Goal: Book appointment/travel/reservation

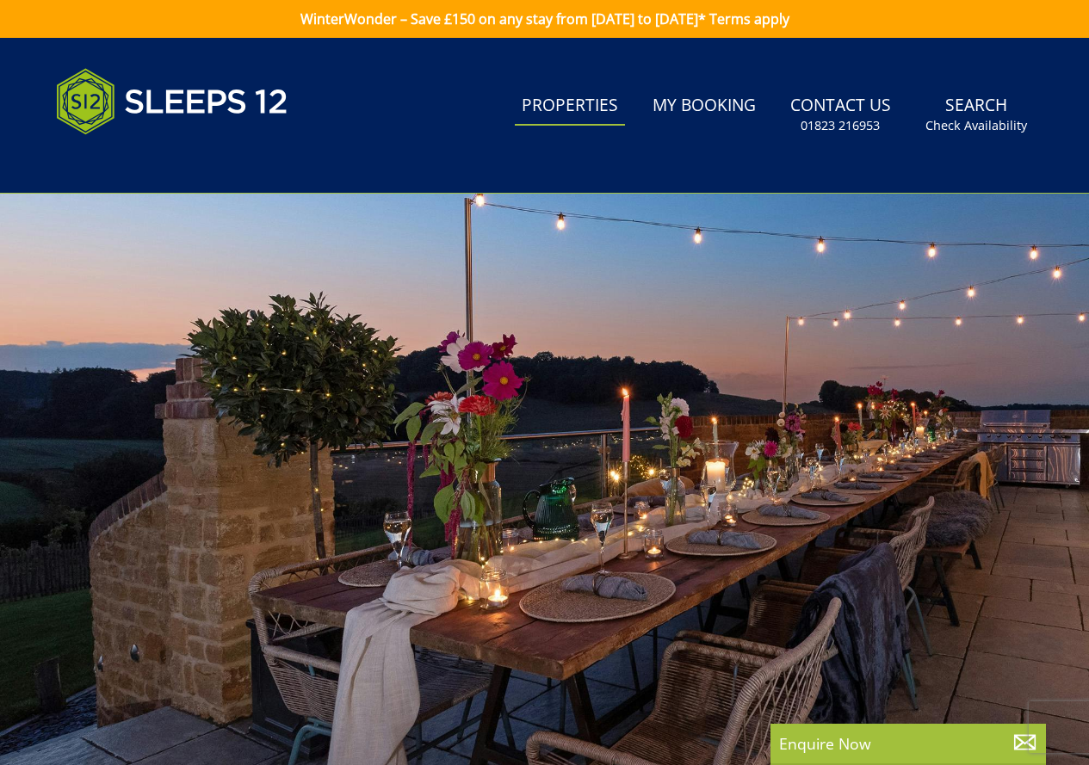
click at [564, 115] on link "Properties" at bounding box center [570, 106] width 110 height 39
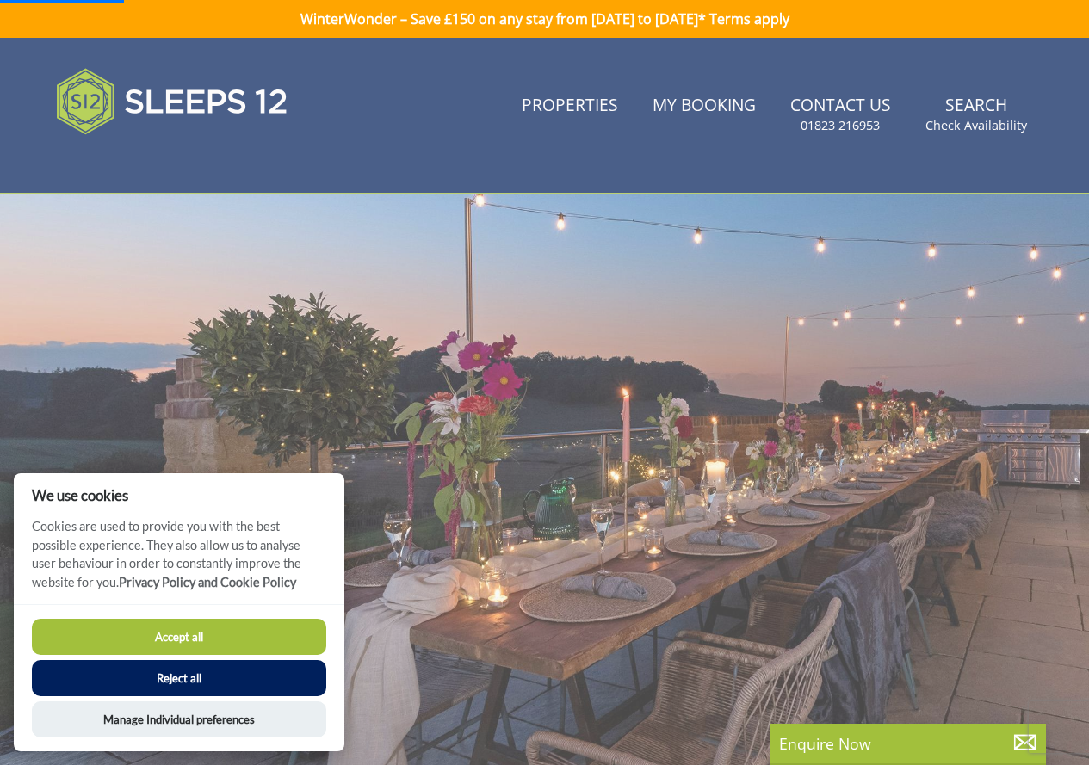
click at [318, 634] on button "Accept all" at bounding box center [179, 637] width 294 height 36
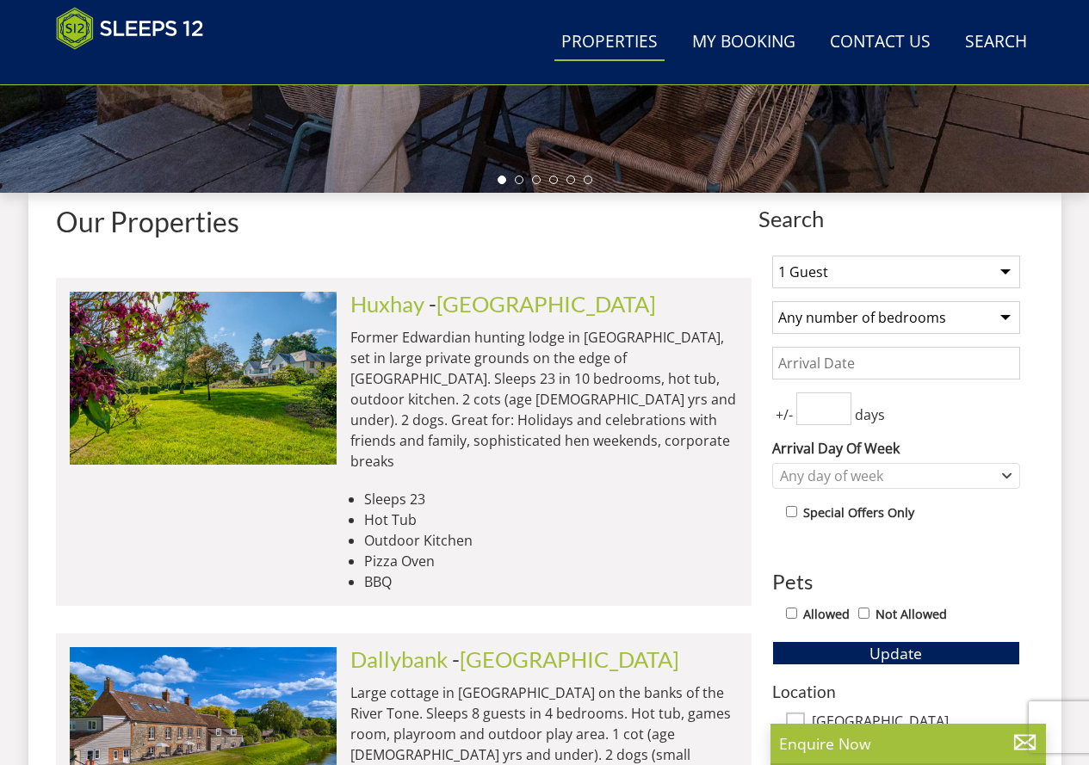
scroll to position [553, 0]
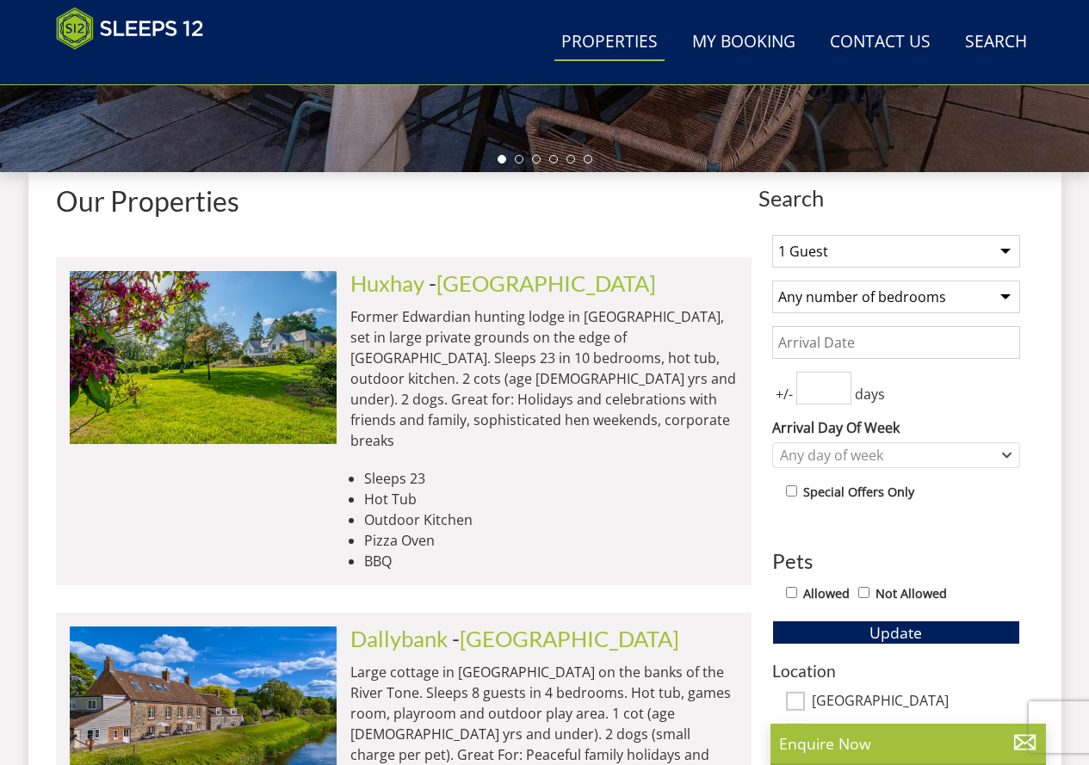
click at [818, 249] on select "1 Guest 2 Guests 3 Guests 4 Guests 5 Guests 6 Guests 7 Guests 8 Guests 9 Guests…" at bounding box center [896, 251] width 248 height 33
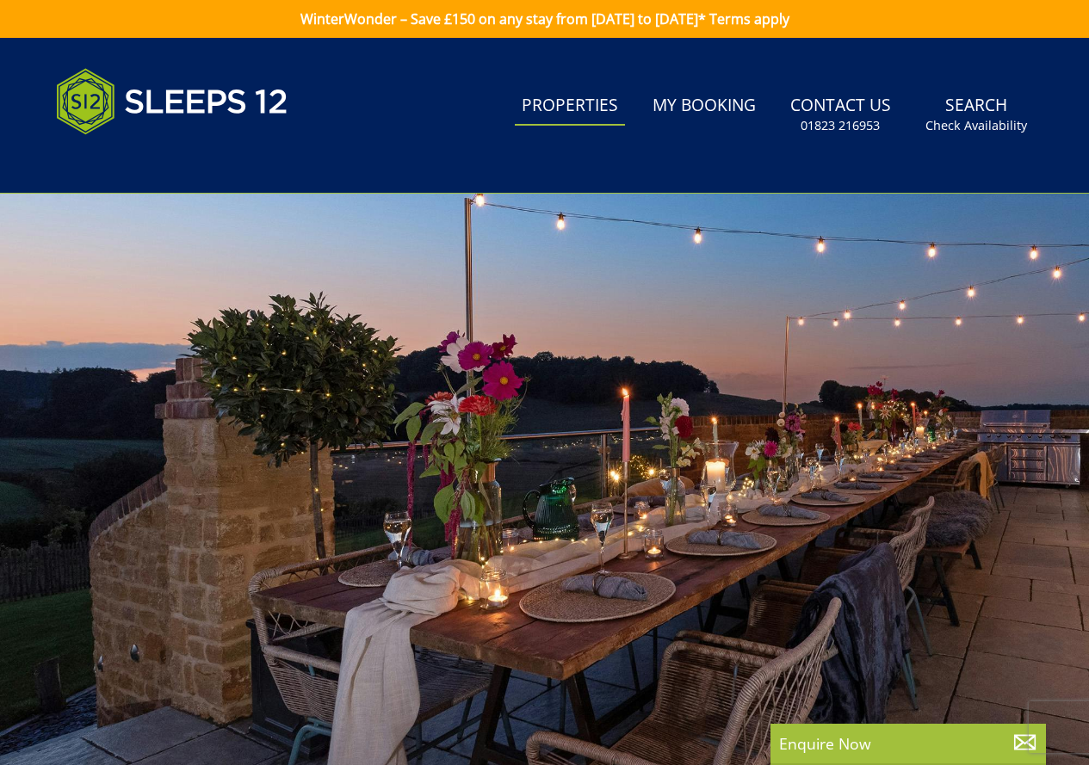
click at [577, 111] on link "Properties" at bounding box center [570, 106] width 110 height 39
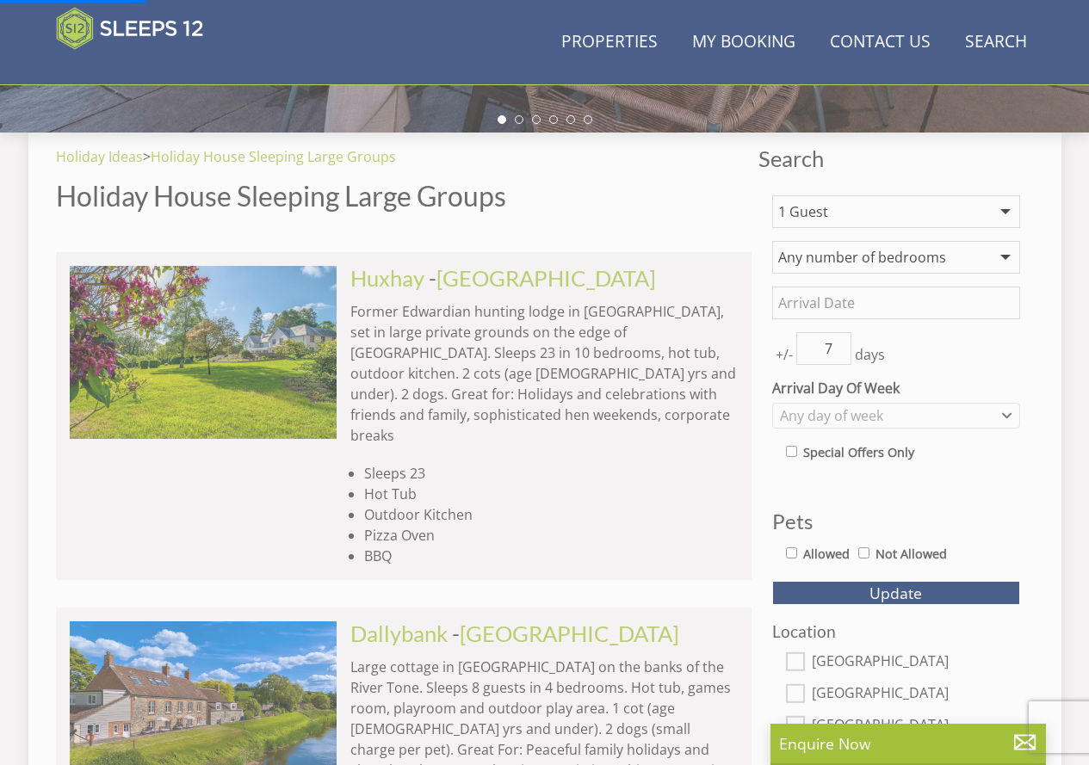
scroll to position [643, 0]
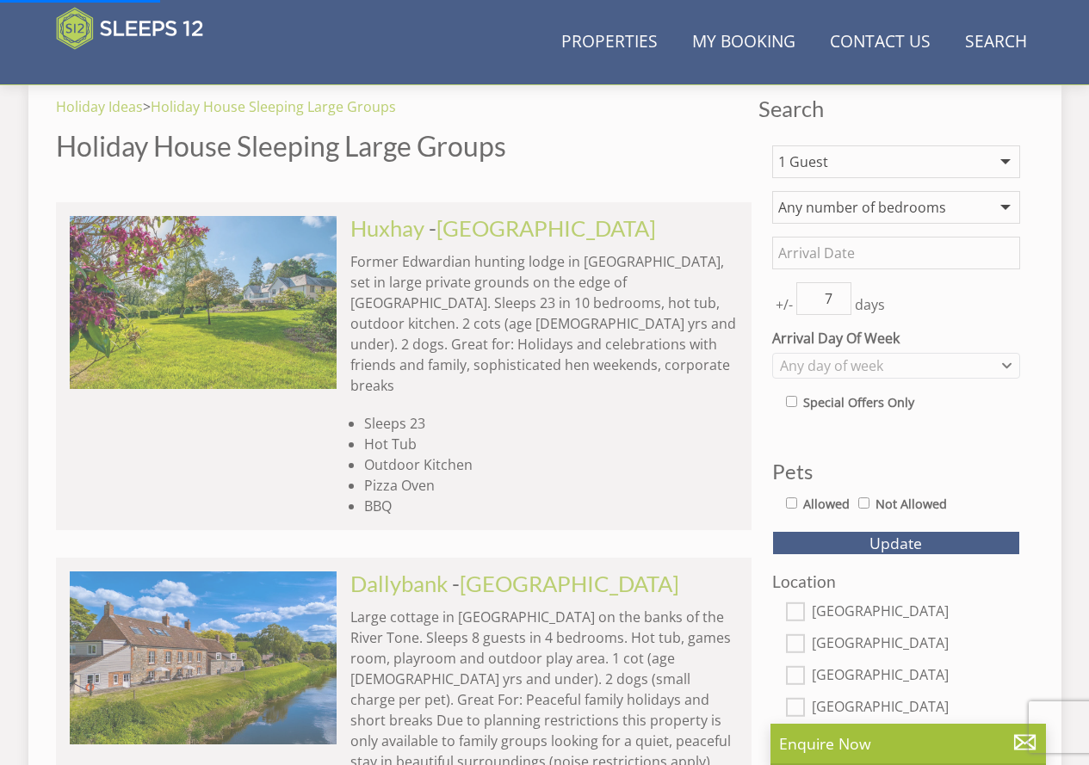
click at [910, 169] on select "1 Guest 2 Guests 3 Guests 4 Guests 5 Guests 6 Guests 7 Guests 8 Guests 9 Guests…" at bounding box center [896, 161] width 248 height 33
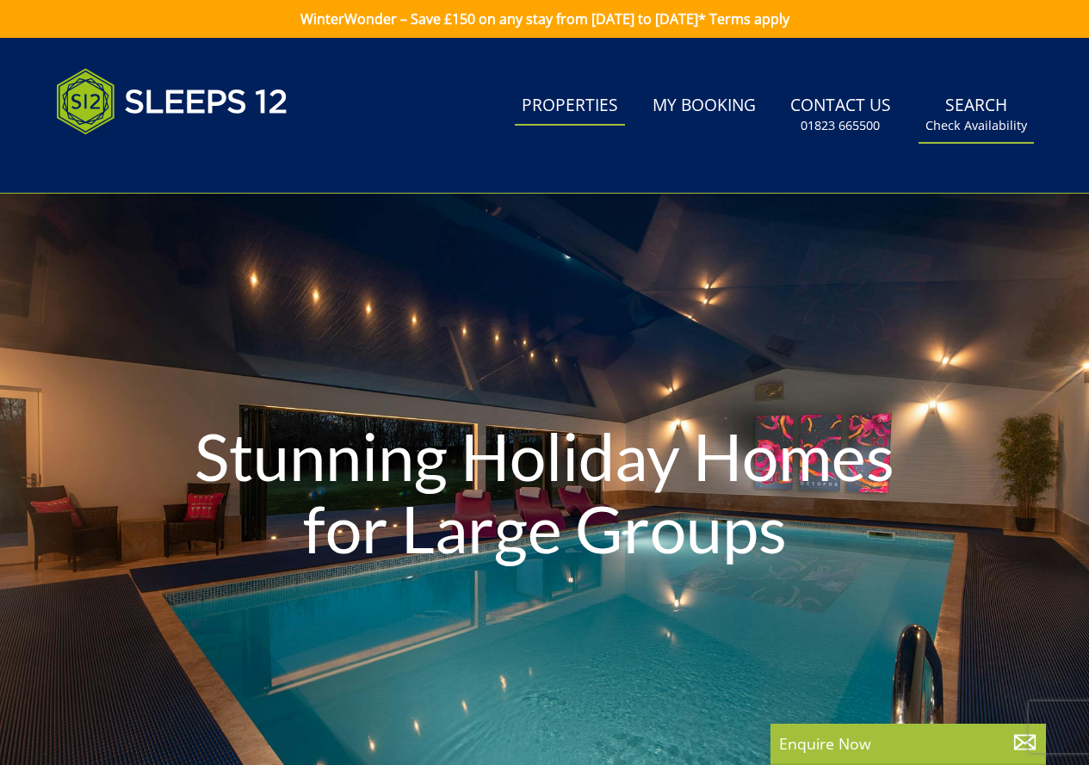
click at [975, 117] on small "Check Availability" at bounding box center [976, 125] width 102 height 17
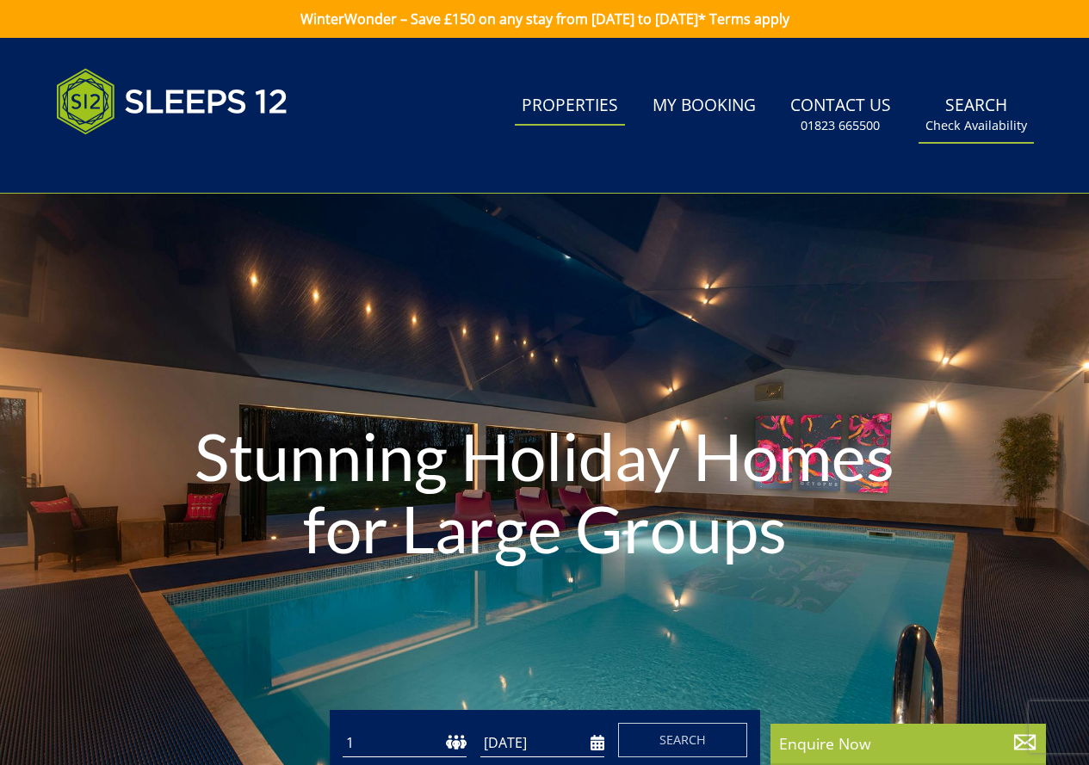
click at [973, 107] on link "Search Check Availability" at bounding box center [975, 115] width 115 height 56
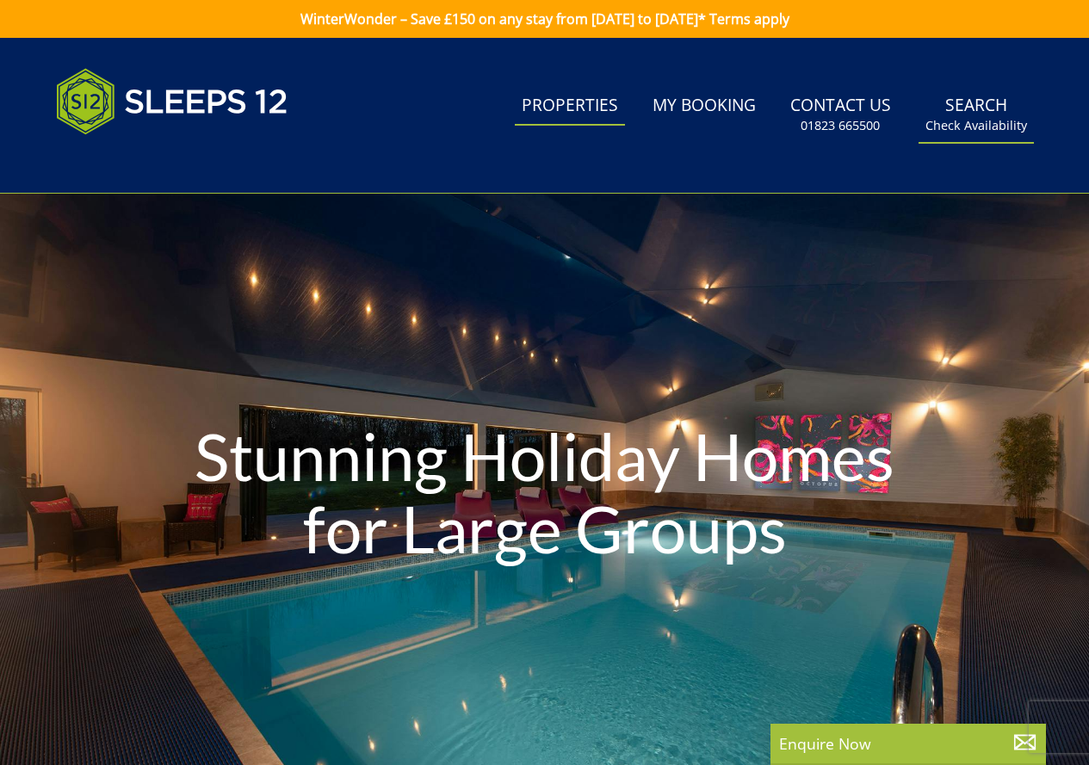
click at [973, 107] on link "Search Check Availability" at bounding box center [975, 115] width 115 height 56
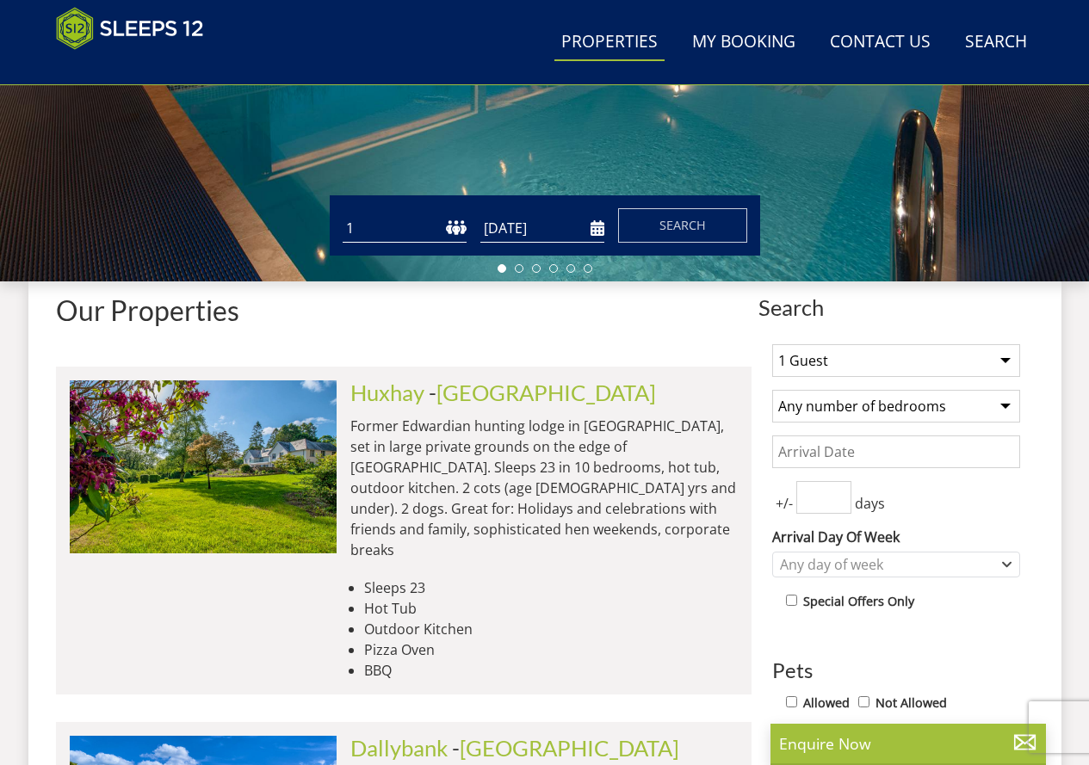
scroll to position [360, 0]
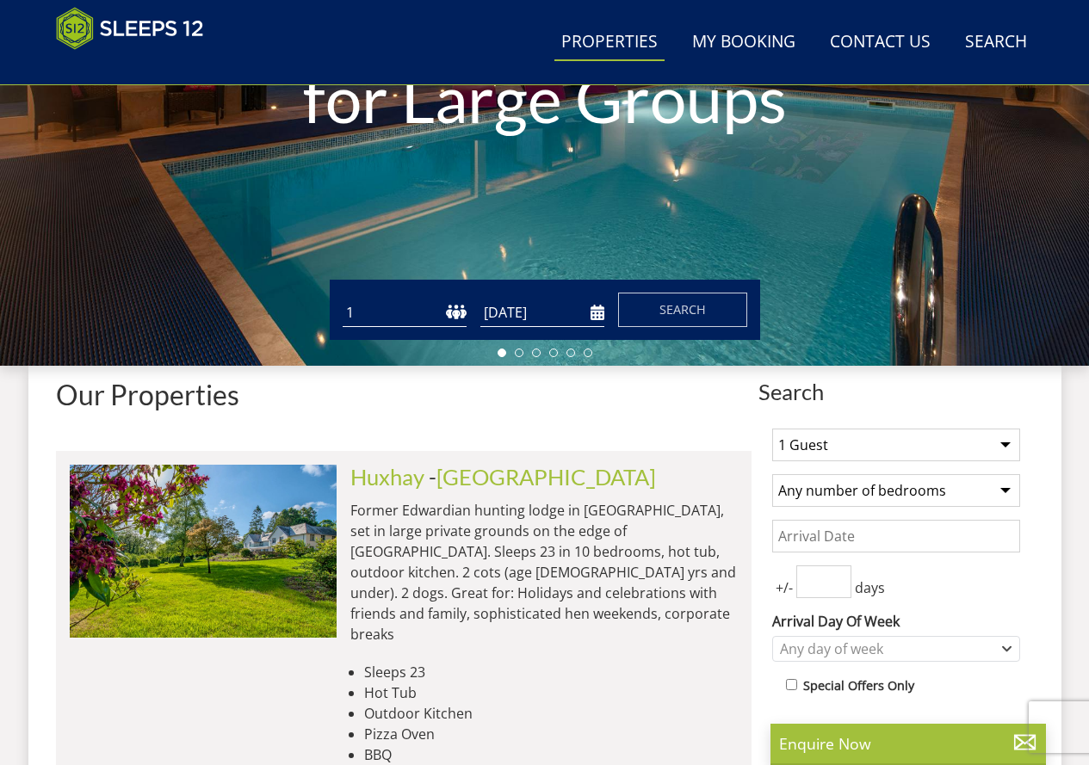
click at [841, 450] on select "1 Guest 2 Guests 3 Guests 4 Guests 5 Guests 6 Guests 7 Guests 8 Guests 9 Guests…" at bounding box center [896, 445] width 248 height 33
select select "8"
click at [772, 429] on select "1 Guest 2 Guests 3 Guests 4 Guests 5 Guests 6 Guests 7 Guests 8 Guests 9 Guests…" at bounding box center [896, 445] width 248 height 33
click at [906, 500] on select "Any number of bedrooms 4 Bedrooms 5 Bedrooms 6 Bedrooms 7 Bedrooms 8 Bedrooms 9…" at bounding box center [896, 490] width 248 height 33
select select "5"
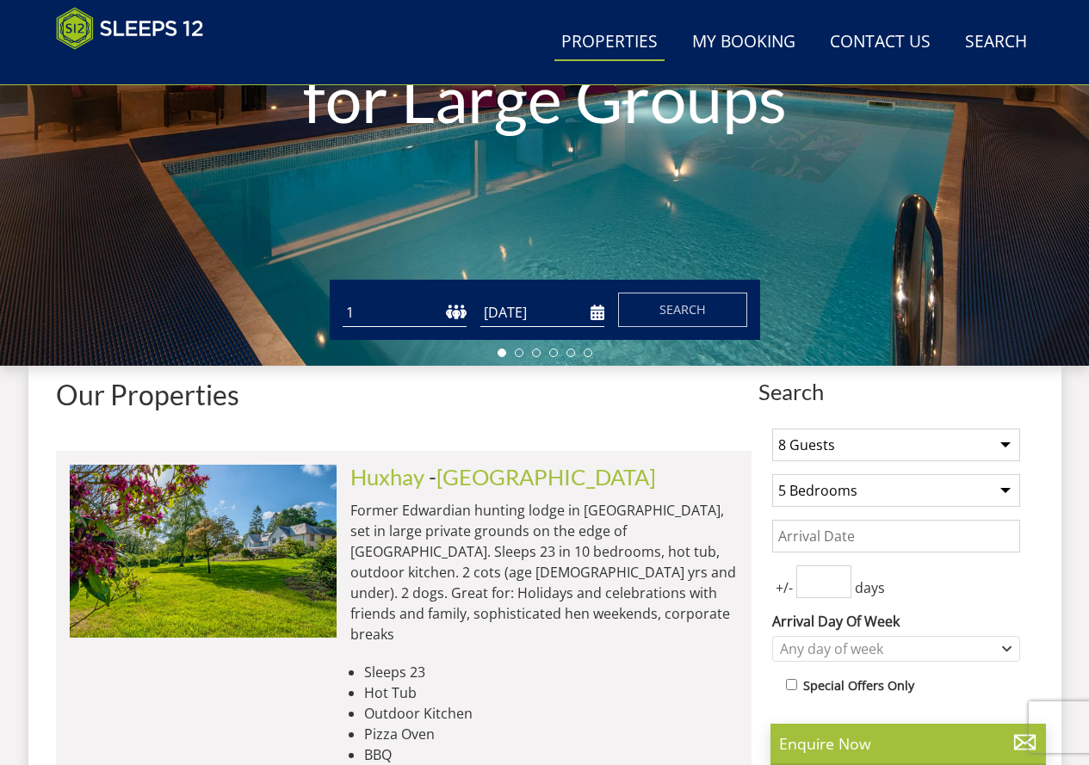
click at [772, 474] on select "Any number of bedrooms 4 Bedrooms 5 Bedrooms 6 Bedrooms 7 Bedrooms 8 Bedrooms 9…" at bounding box center [896, 490] width 248 height 33
click at [888, 546] on input "Date" at bounding box center [896, 536] width 248 height 33
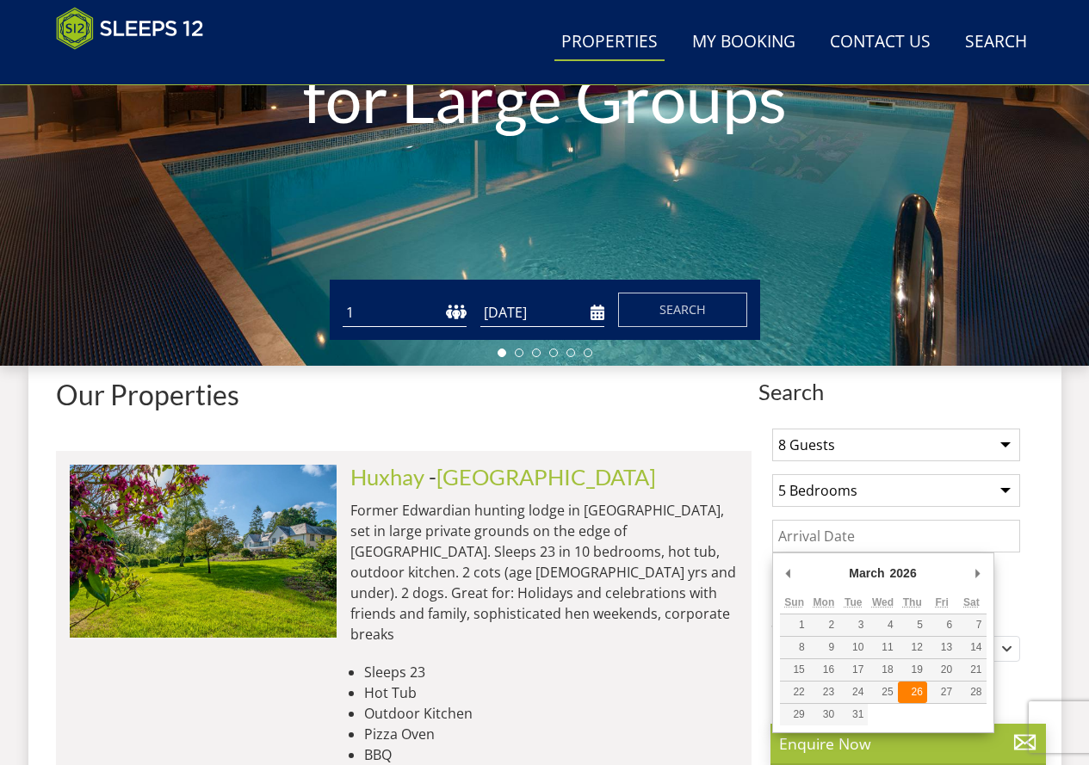
type input "26/03/2026"
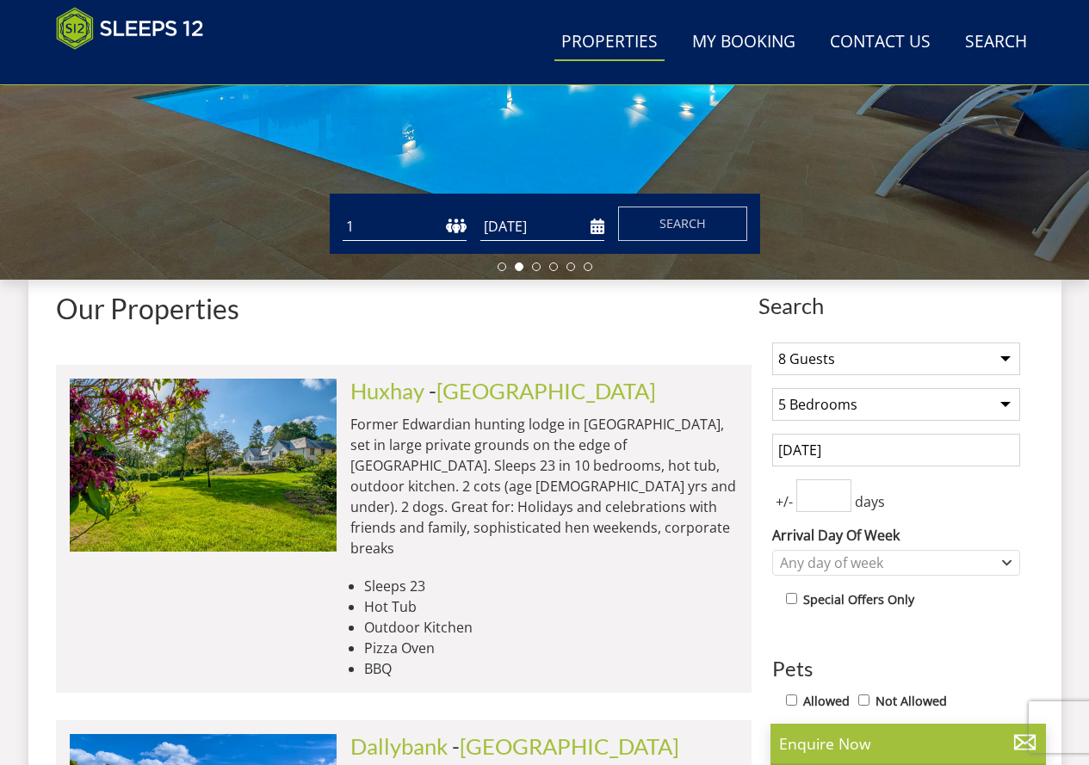
scroll to position [704, 0]
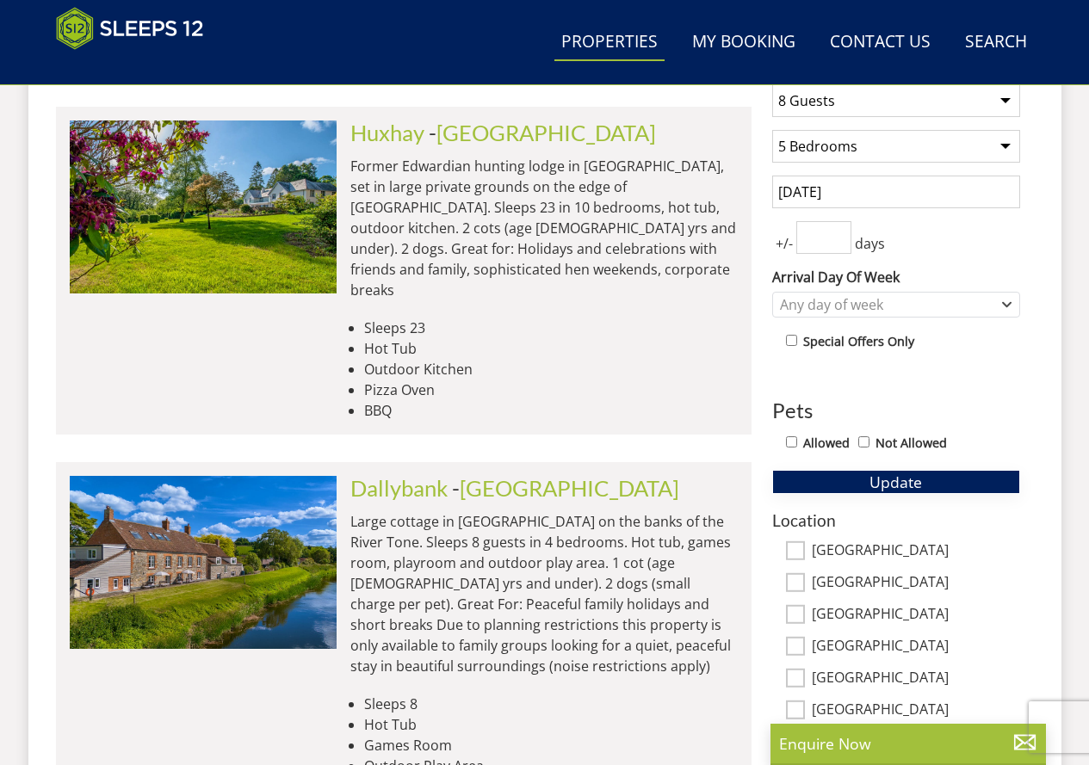
click at [898, 482] on span "Update" at bounding box center [895, 482] width 52 height 21
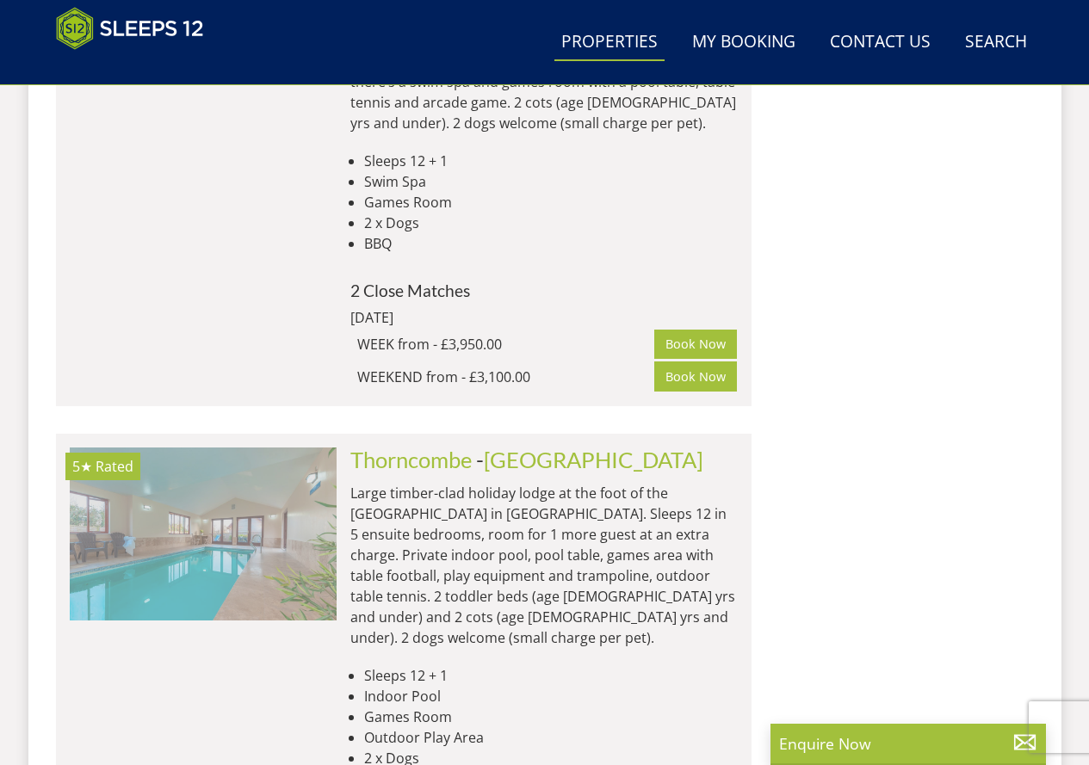
scroll to position [3974, 0]
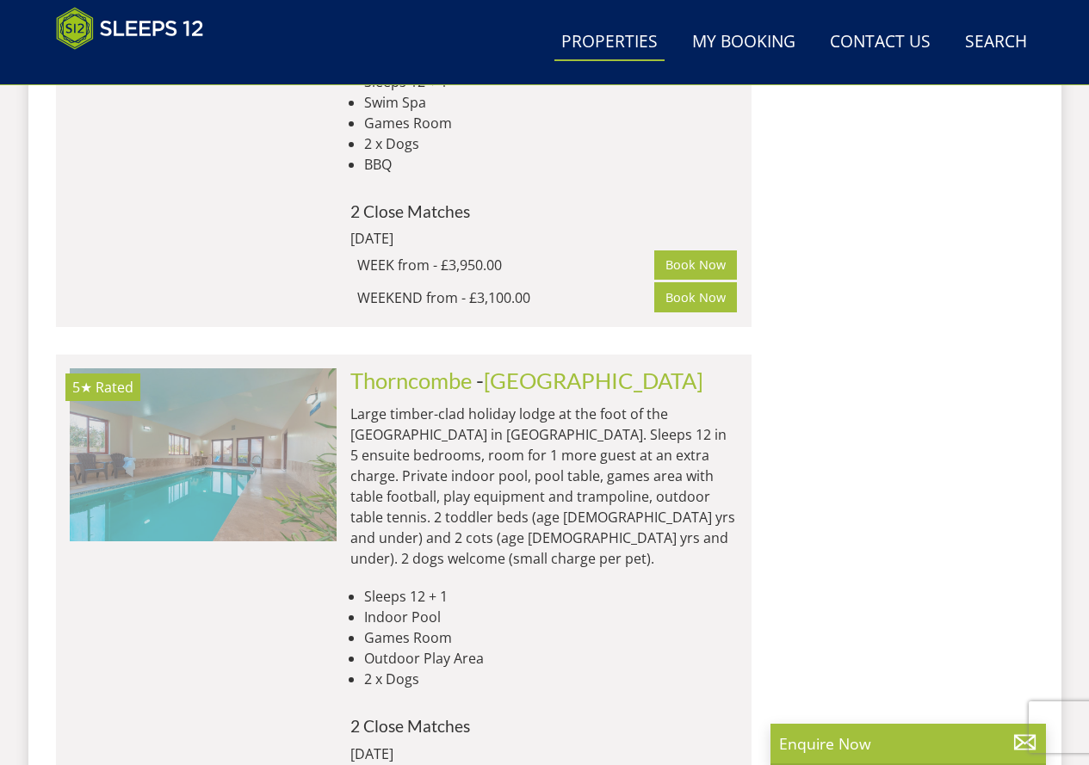
click at [143, 368] on img at bounding box center [203, 454] width 267 height 172
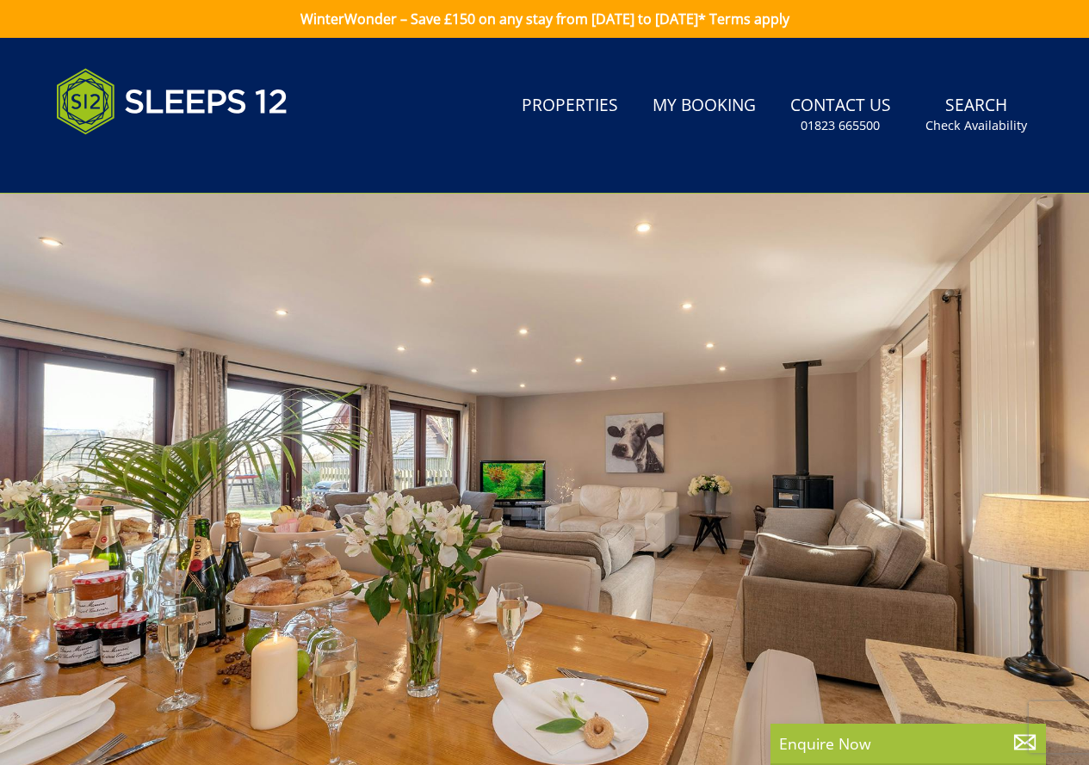
click at [905, 518] on div at bounding box center [544, 495] width 1089 height 602
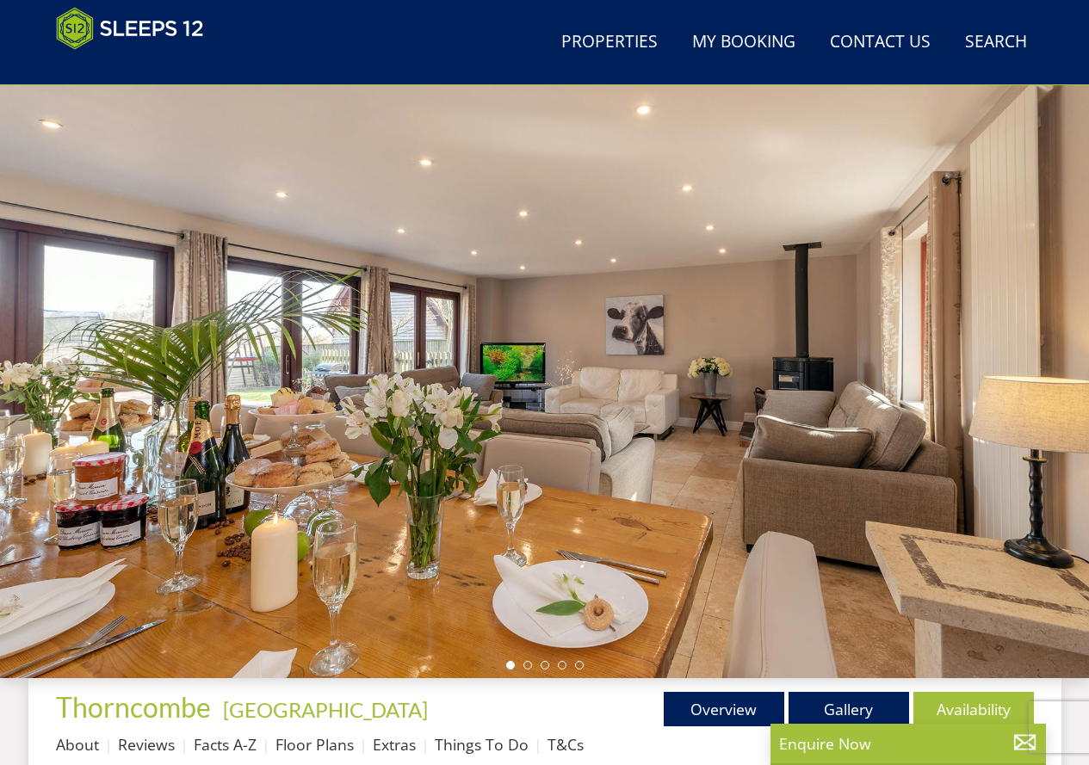
scroll to position [40, 0]
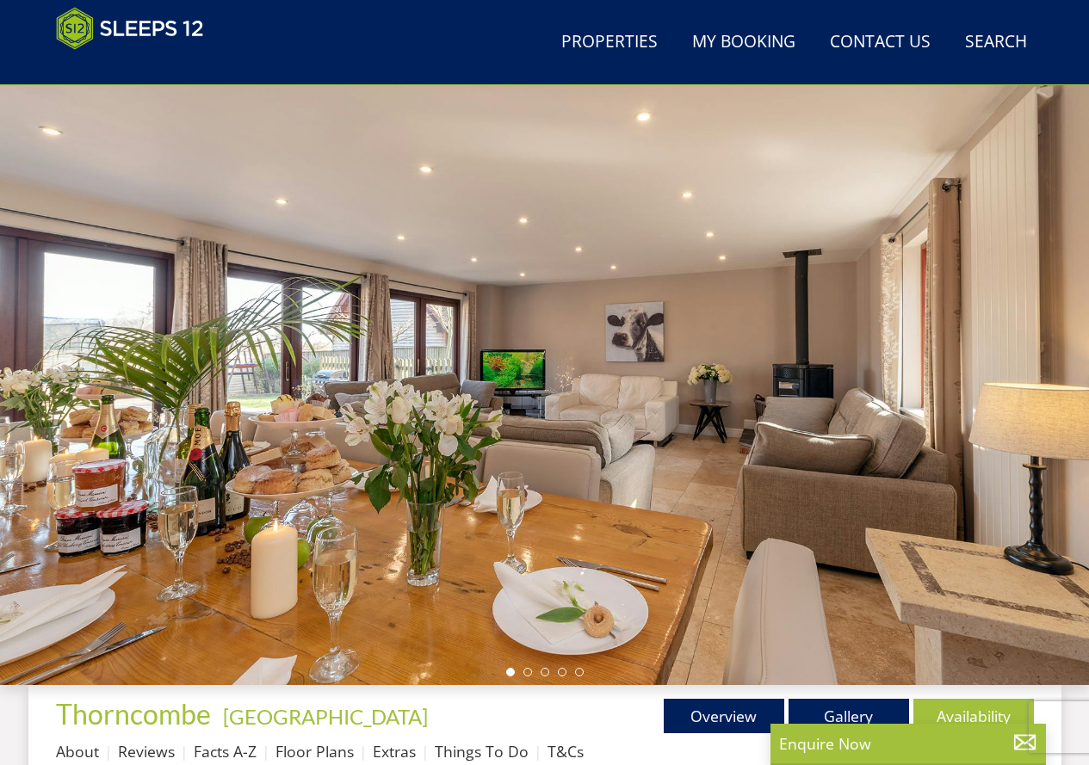
click at [1054, 369] on div at bounding box center [544, 384] width 1089 height 602
click at [526, 670] on li at bounding box center [527, 672] width 9 height 9
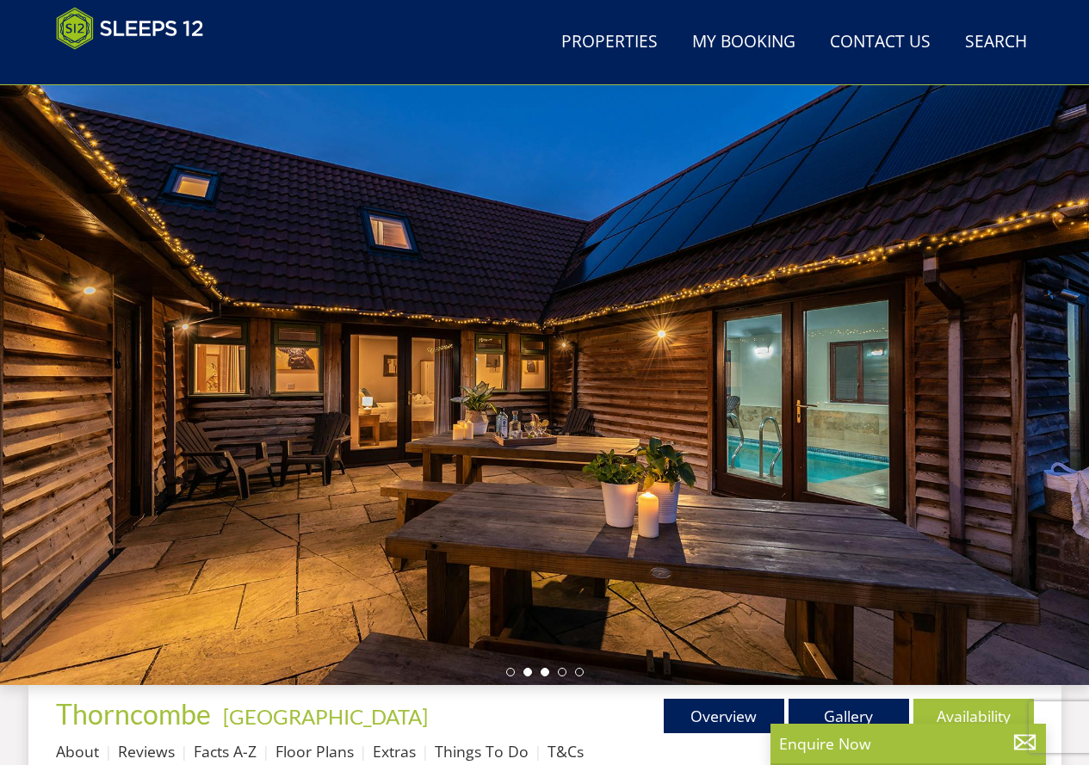
click at [542, 671] on li at bounding box center [544, 672] width 9 height 9
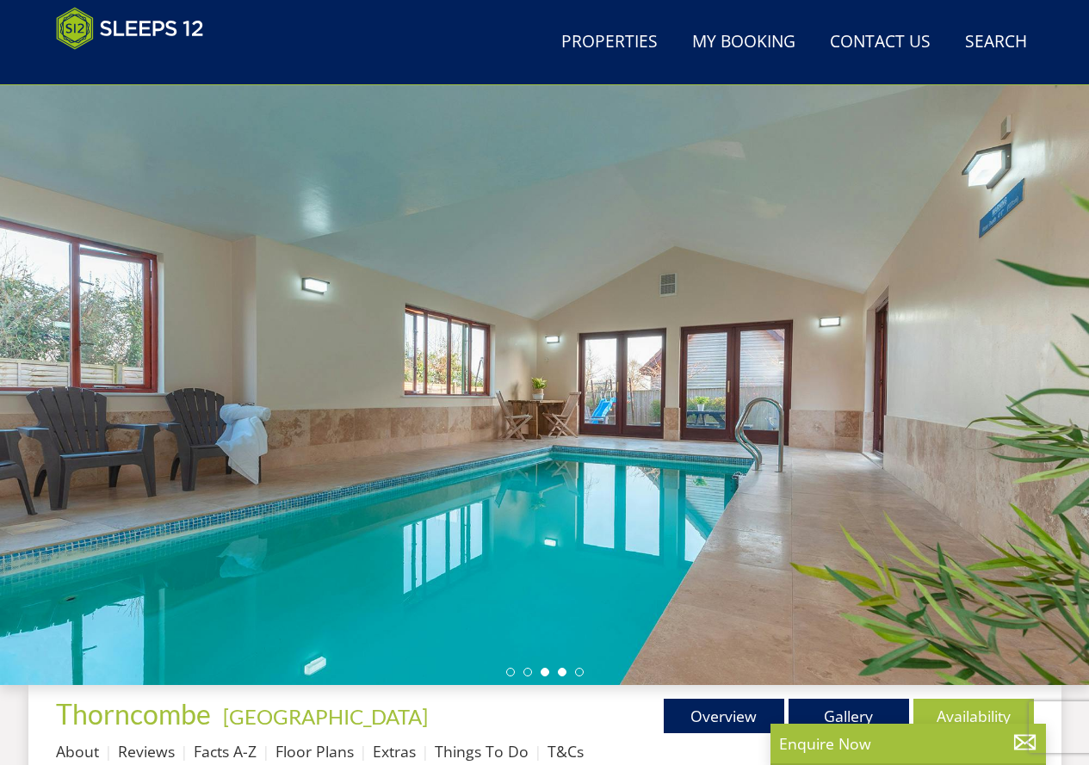
click at [564, 670] on li at bounding box center [562, 672] width 9 height 9
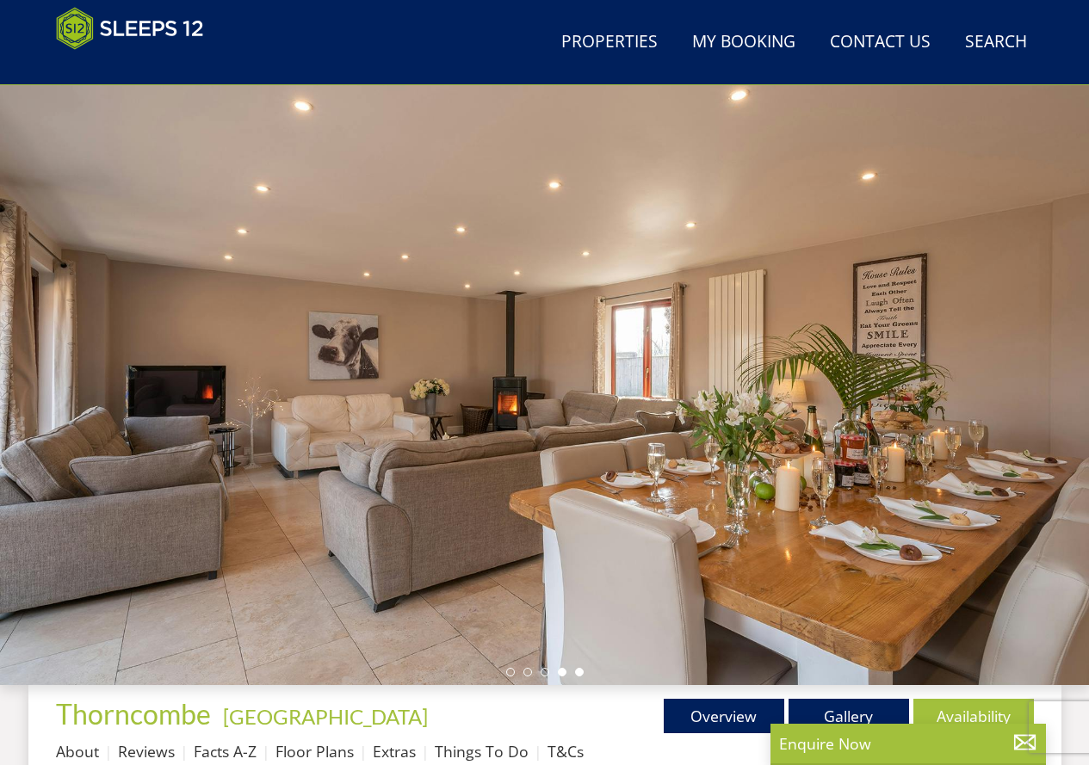
click at [576, 672] on li at bounding box center [579, 672] width 9 height 9
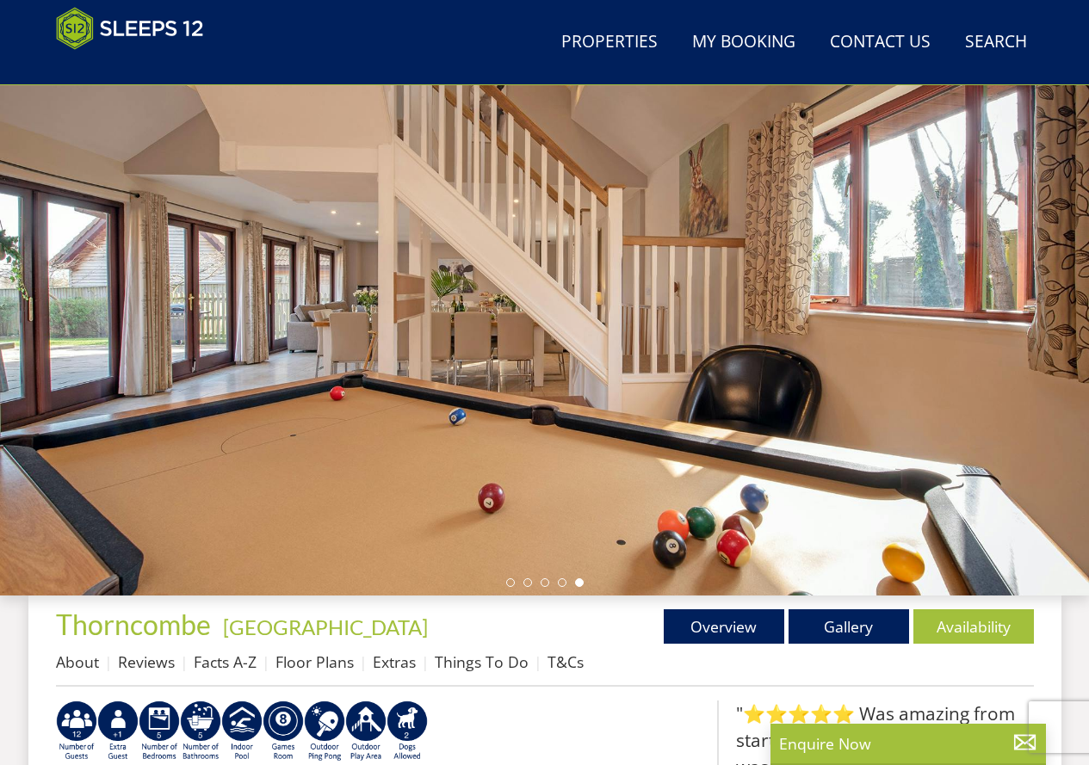
scroll to position [127, 0]
